Goal: Find specific page/section: Find specific page/section

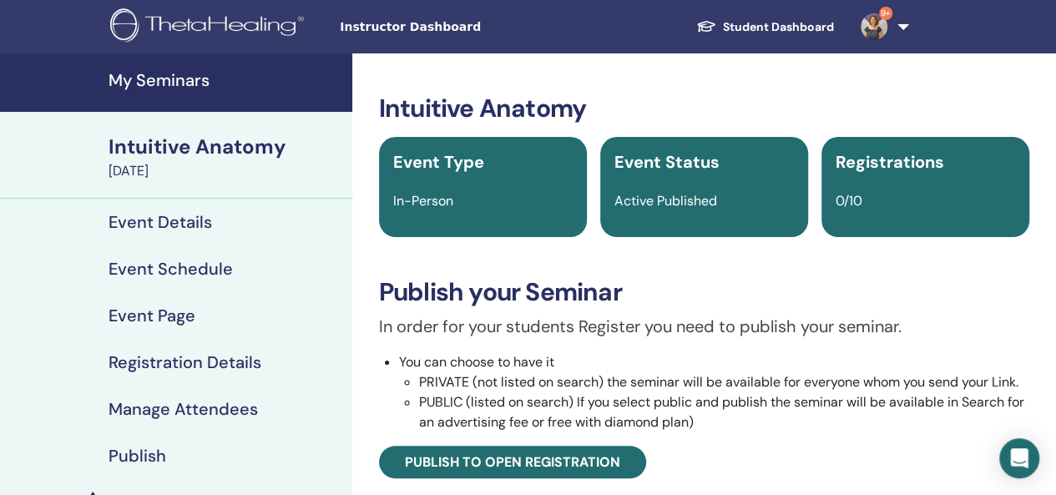
click at [900, 29] on link "9+" at bounding box center [882, 26] width 68 height 53
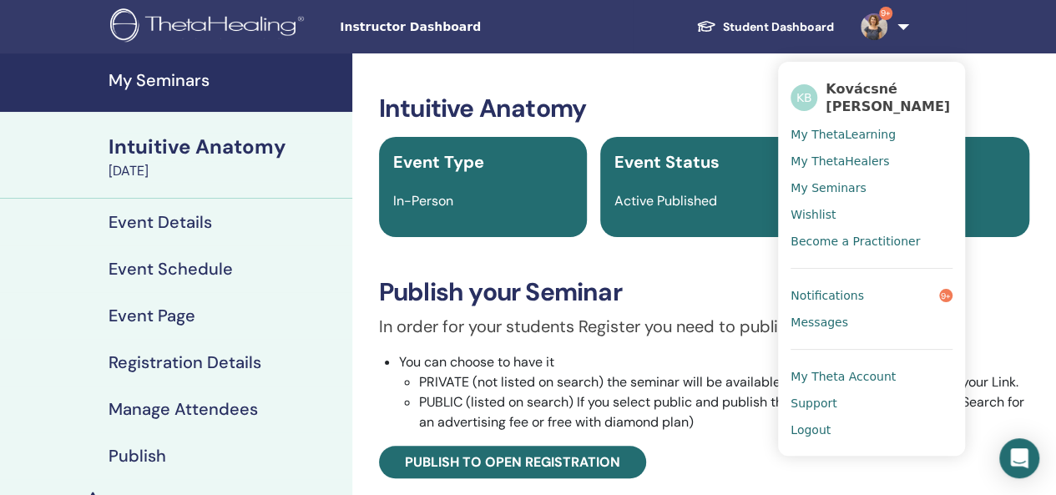
click at [863, 136] on span "My ThetaLearning" at bounding box center [843, 134] width 105 height 15
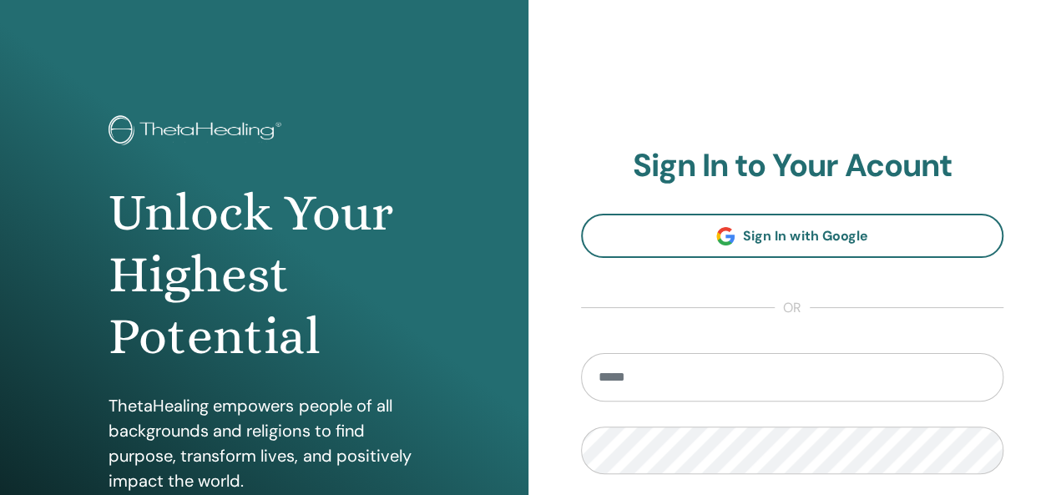
scroll to position [306, 0]
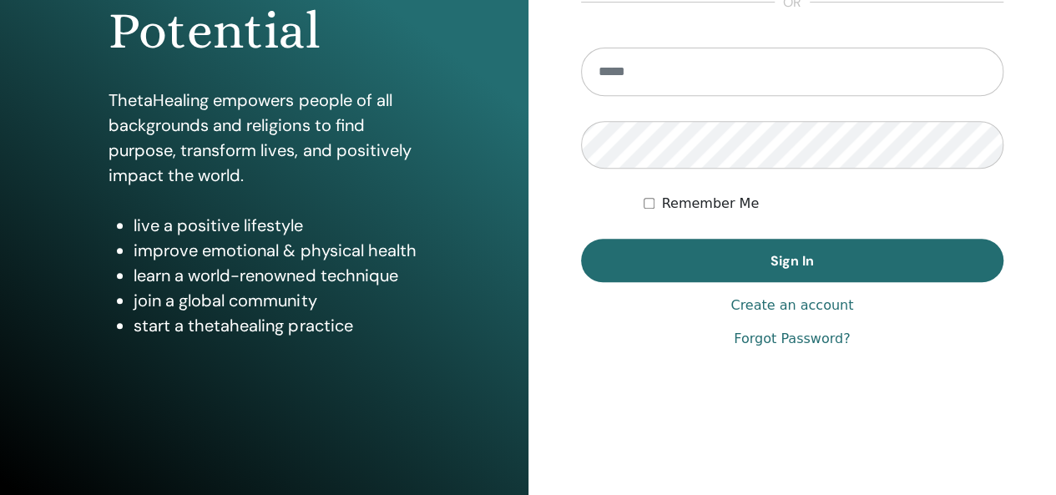
type input "**********"
click at [798, 263] on span "Sign In" at bounding box center [792, 261] width 43 height 18
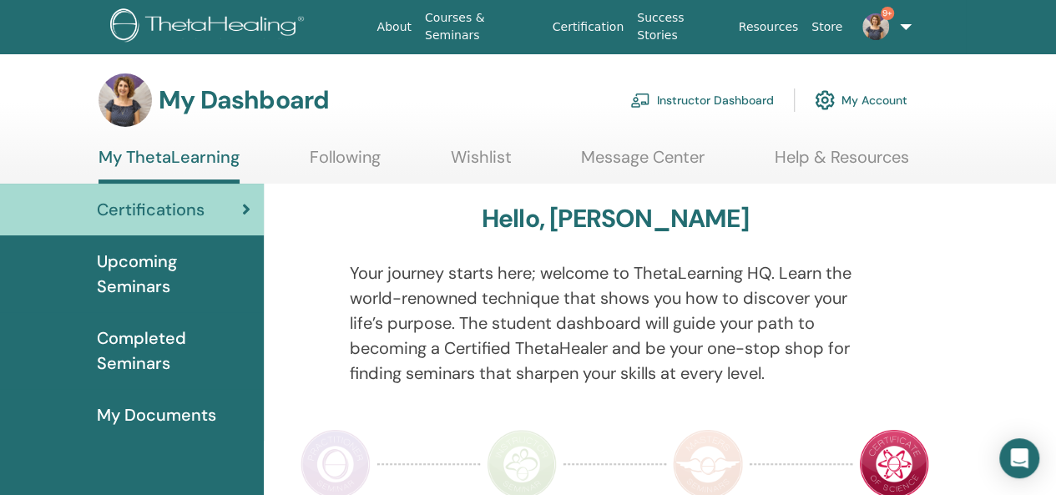
click at [742, 96] on link "Instructor Dashboard" at bounding box center [703, 100] width 144 height 37
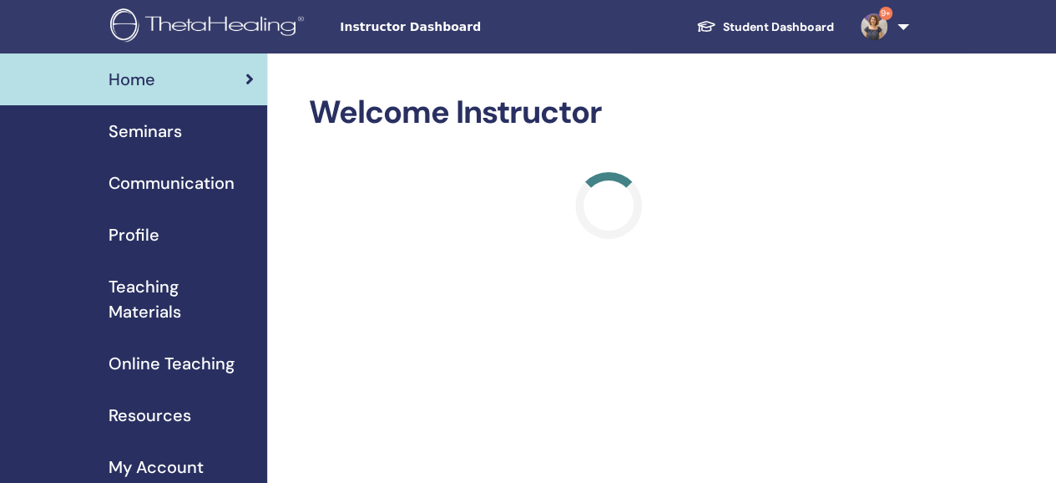
click at [170, 137] on span "Seminars" at bounding box center [145, 131] width 73 height 25
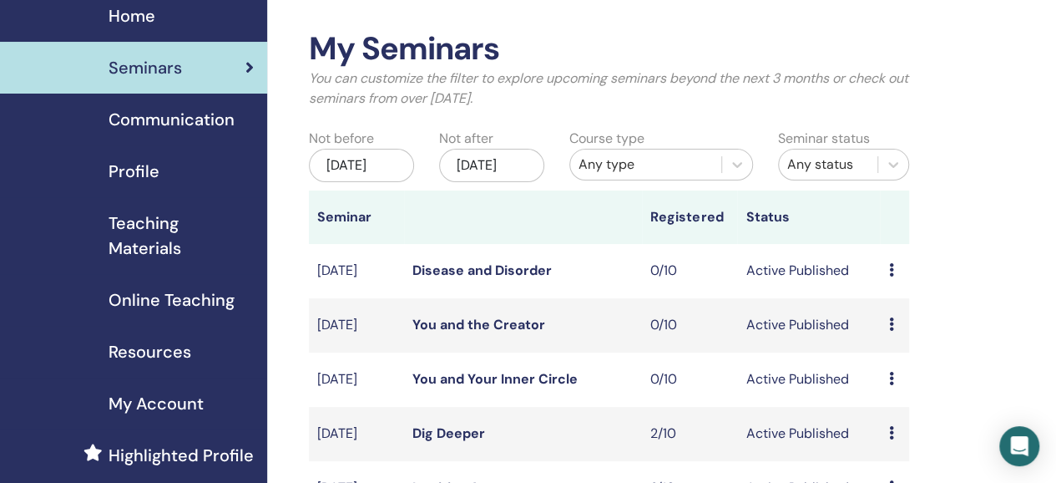
scroll to position [167, 0]
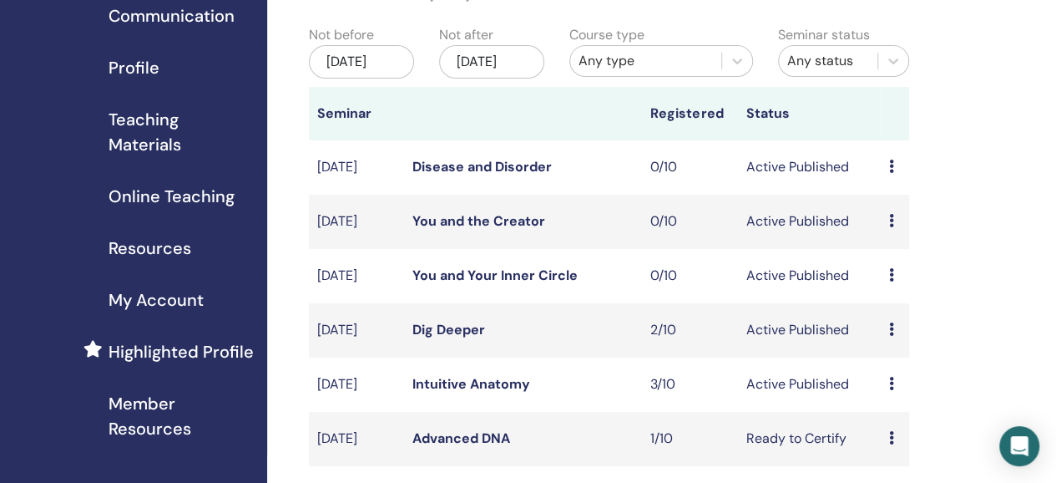
click at [473, 393] on link "Intuitive Anatomy" at bounding box center [472, 384] width 118 height 18
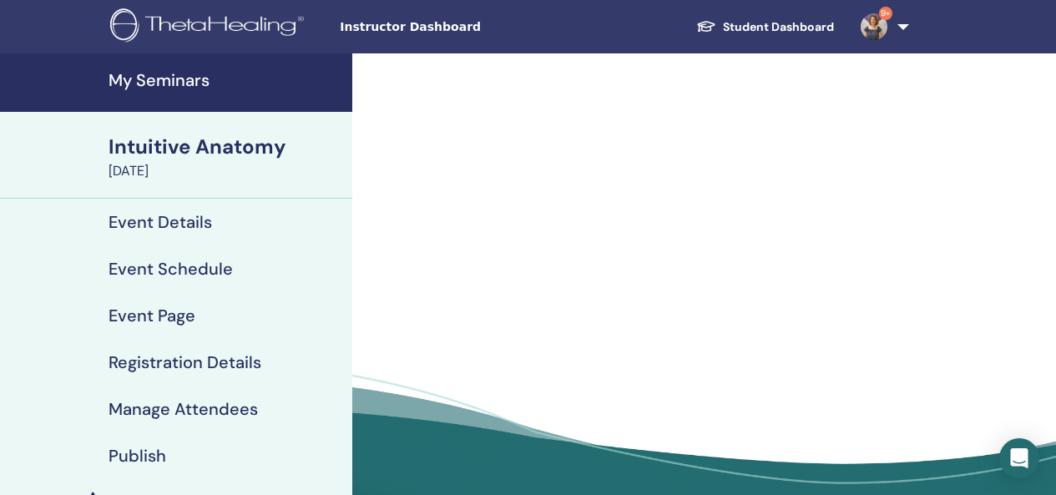
scroll to position [167, 0]
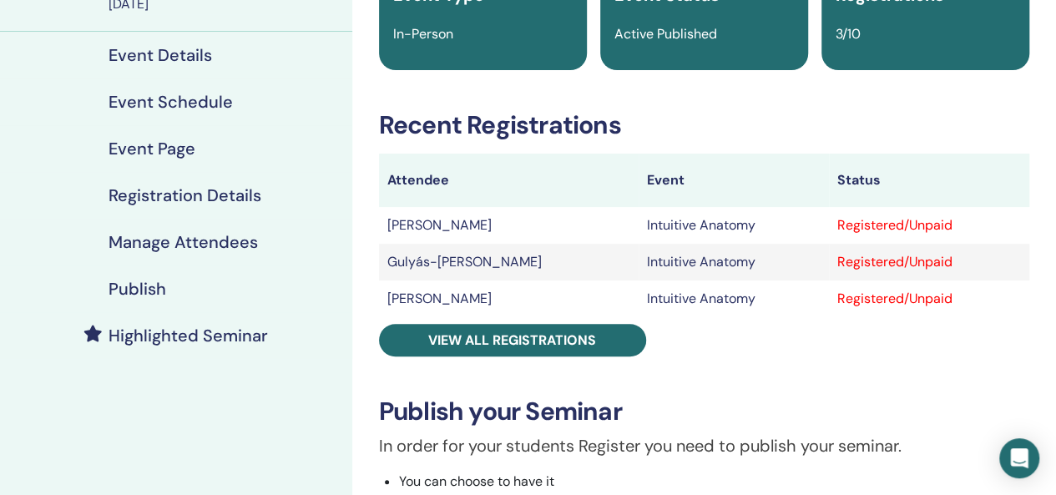
click at [601, 340] on link "View all registrations" at bounding box center [512, 340] width 267 height 33
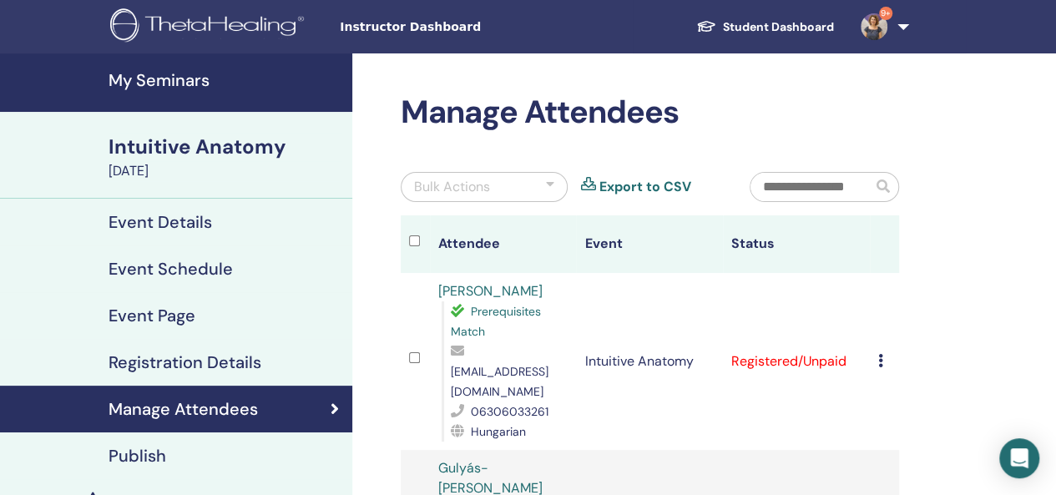
click at [134, 81] on h4 "My Seminars" at bounding box center [226, 80] width 234 height 20
